Goal: Task Accomplishment & Management: Use online tool/utility

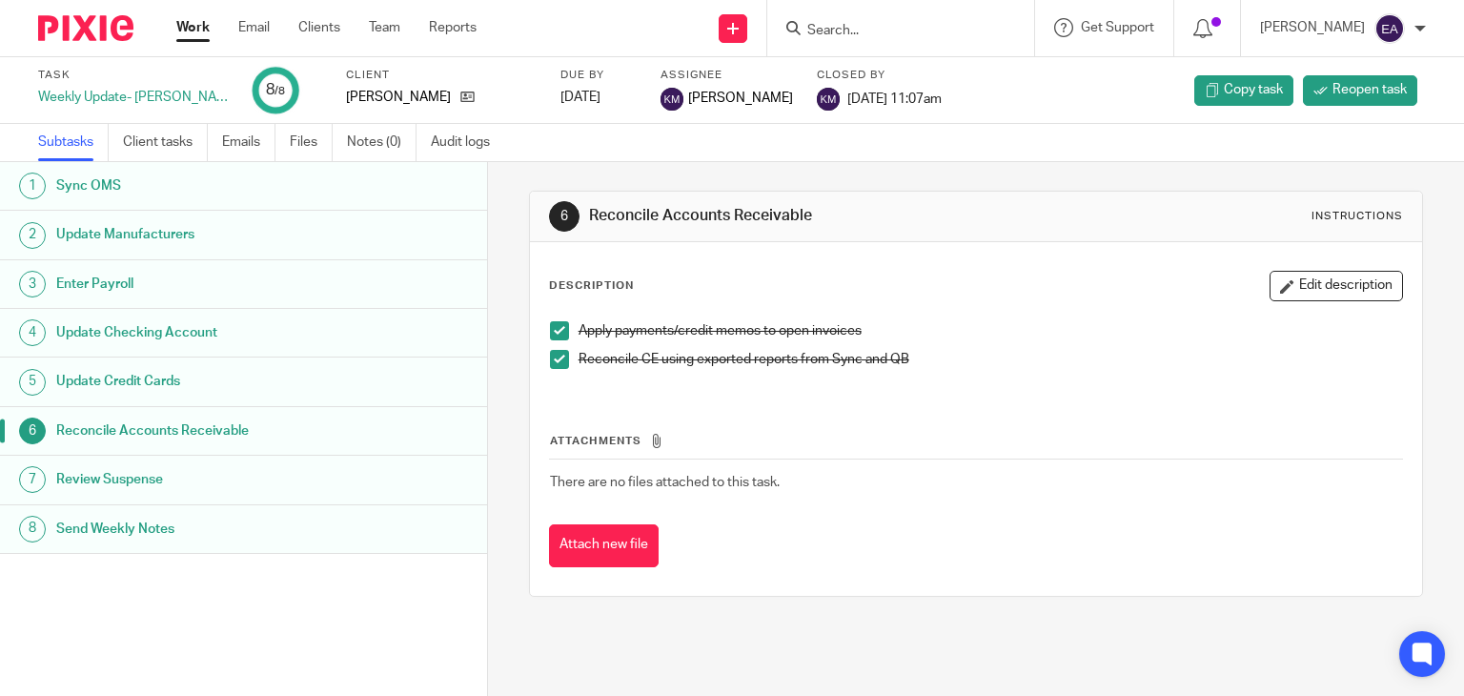
click at [111, 527] on h1 "Send Weekly Notes" at bounding box center [193, 529] width 274 height 29
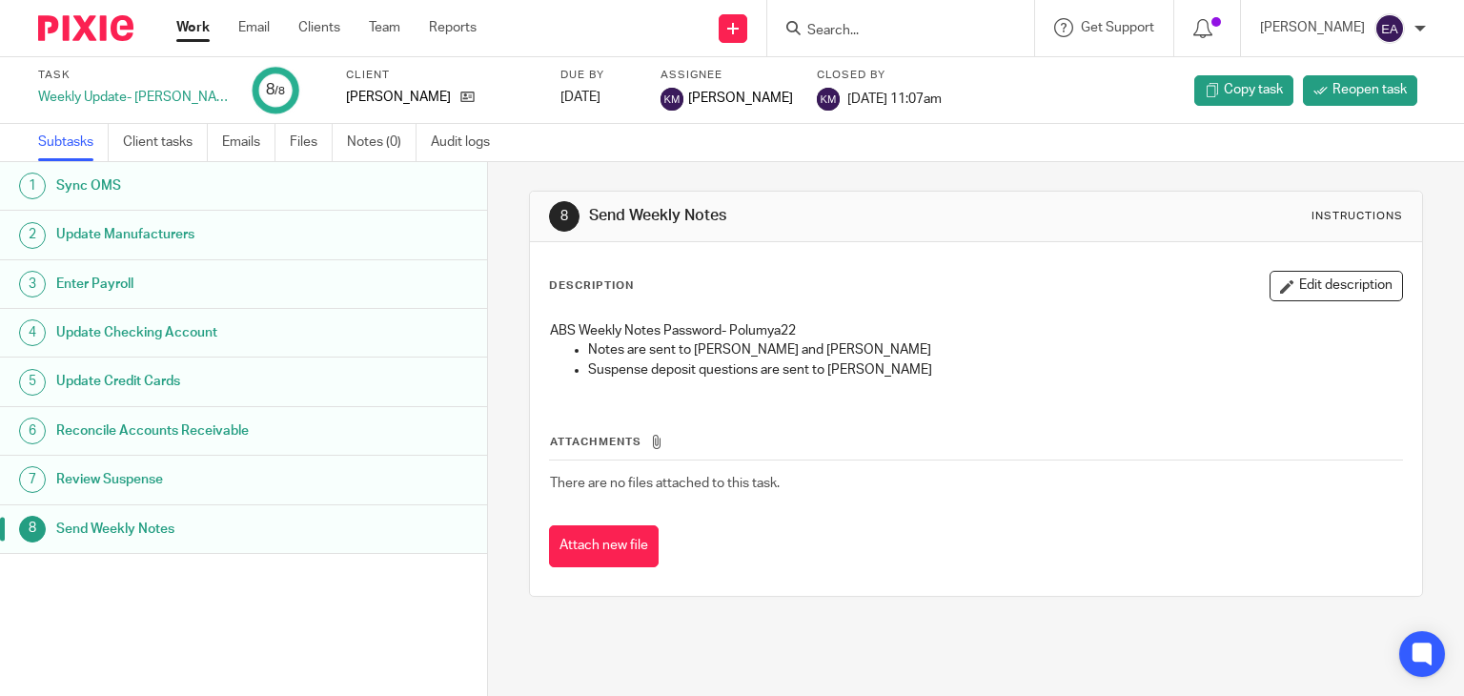
click at [107, 536] on h1 "Send Weekly Notes" at bounding box center [193, 529] width 274 height 29
drag, startPoint x: 802, startPoint y: 331, endPoint x: 725, endPoint y: 324, distance: 77.5
click at [725, 324] on p "ABS Weekly Notes Password- Polumya22" at bounding box center [976, 330] width 853 height 19
copy p "Polumya22"
